Goal: Information Seeking & Learning: Learn about a topic

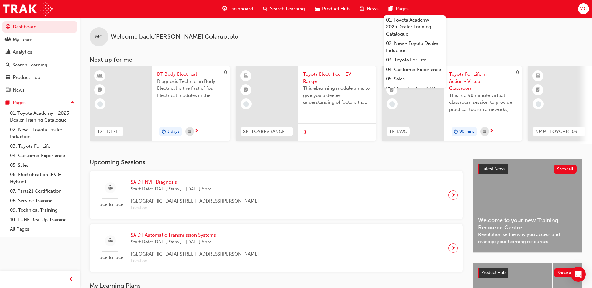
click at [243, 9] on span "Dashboard" at bounding box center [241, 8] width 24 height 7
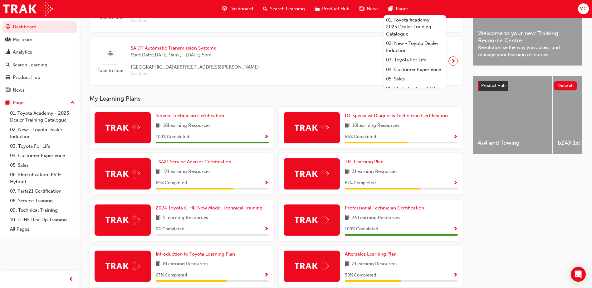
scroll to position [219, 0]
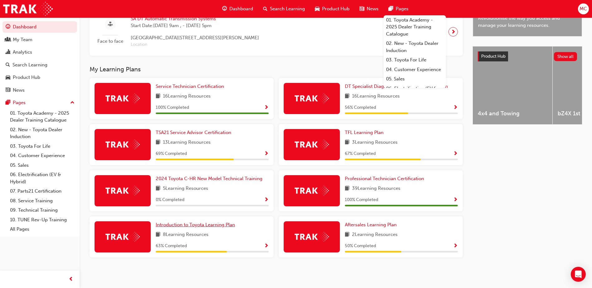
click at [210, 227] on span "Introduction to Toyota Learning Plan" at bounding box center [195, 225] width 79 height 6
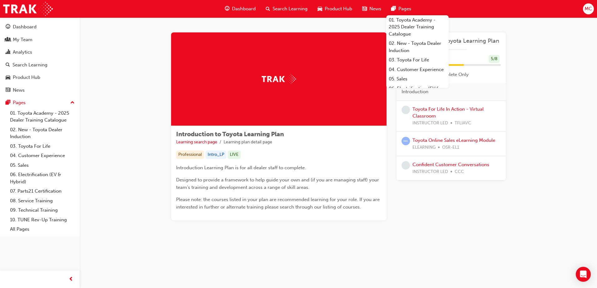
click at [485, 24] on div "Introduction to Toyota Learning Plan Learning search page Learning plan detail …" at bounding box center [338, 133] width 375 height 233
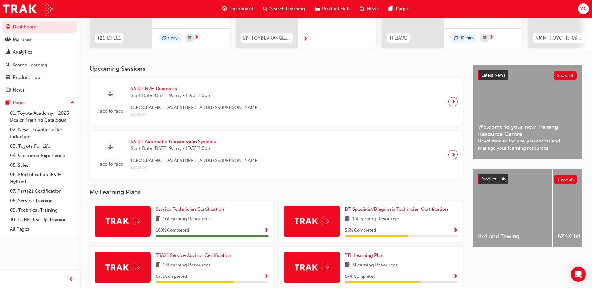
scroll to position [187, 0]
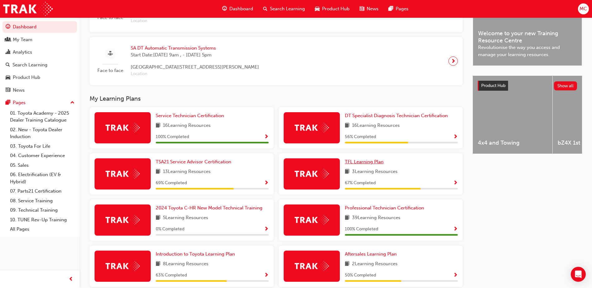
click at [351, 165] on span "TFL Learning Plan" at bounding box center [364, 162] width 39 height 6
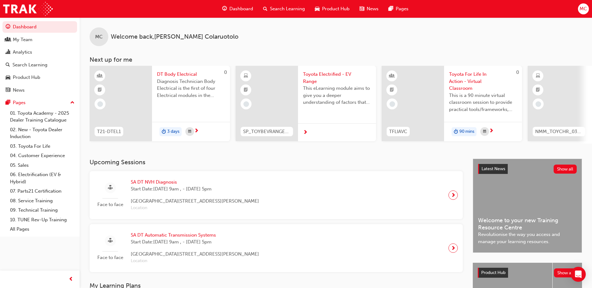
scroll to position [94, 0]
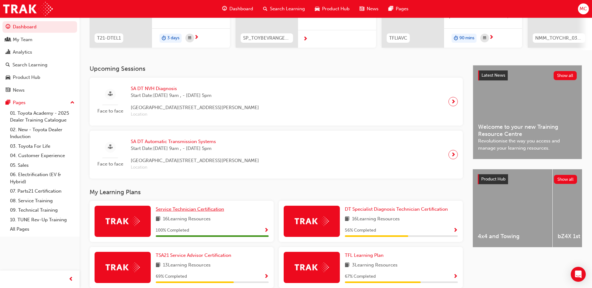
click at [213, 209] on link "Service Technician Certification" at bounding box center [191, 209] width 71 height 7
